Goal: Task Accomplishment & Management: Manage account settings

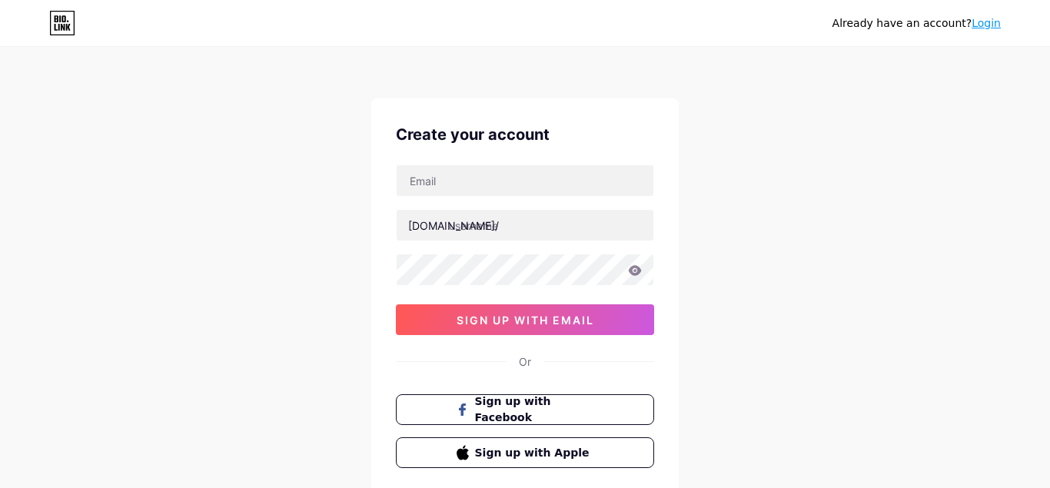
click at [991, 22] on link "Login" at bounding box center [986, 23] width 29 height 12
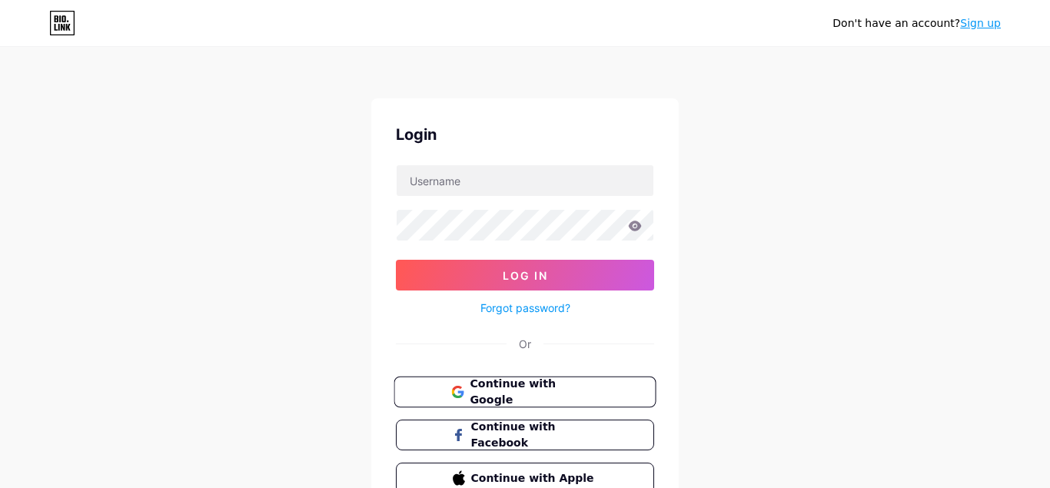
click at [544, 385] on span "Continue with Google" at bounding box center [534, 392] width 128 height 33
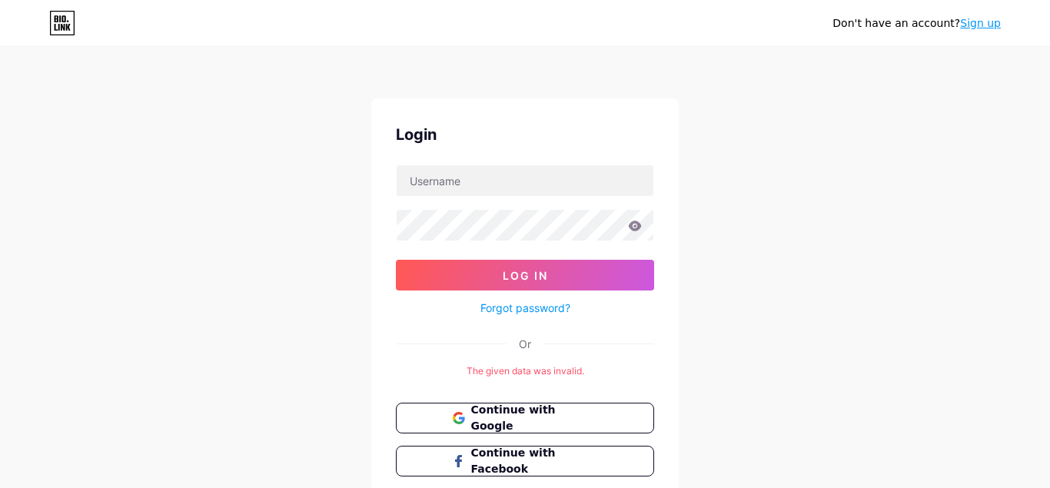
scroll to position [78, 0]
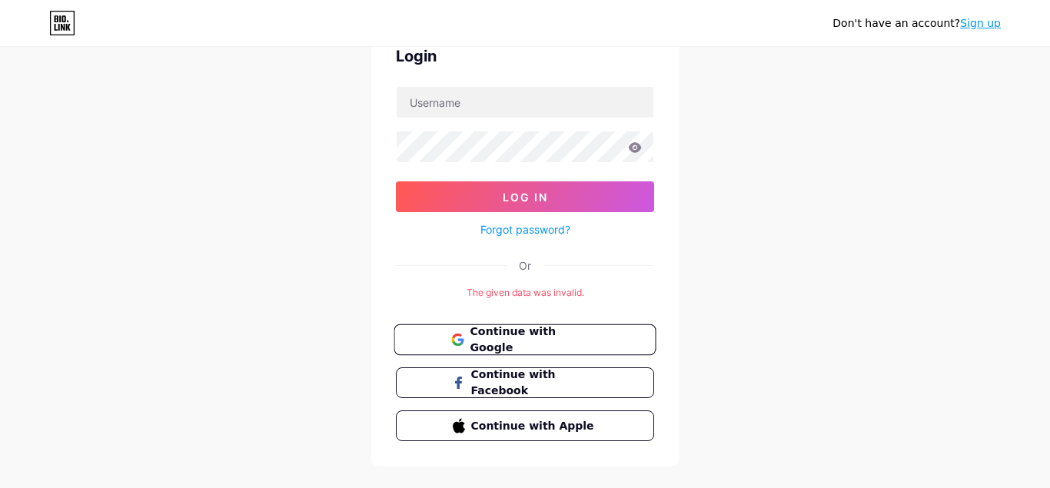
click at [588, 341] on span "Continue with Google" at bounding box center [534, 340] width 128 height 33
